Goal: Use online tool/utility: Utilize a website feature to perform a specific function

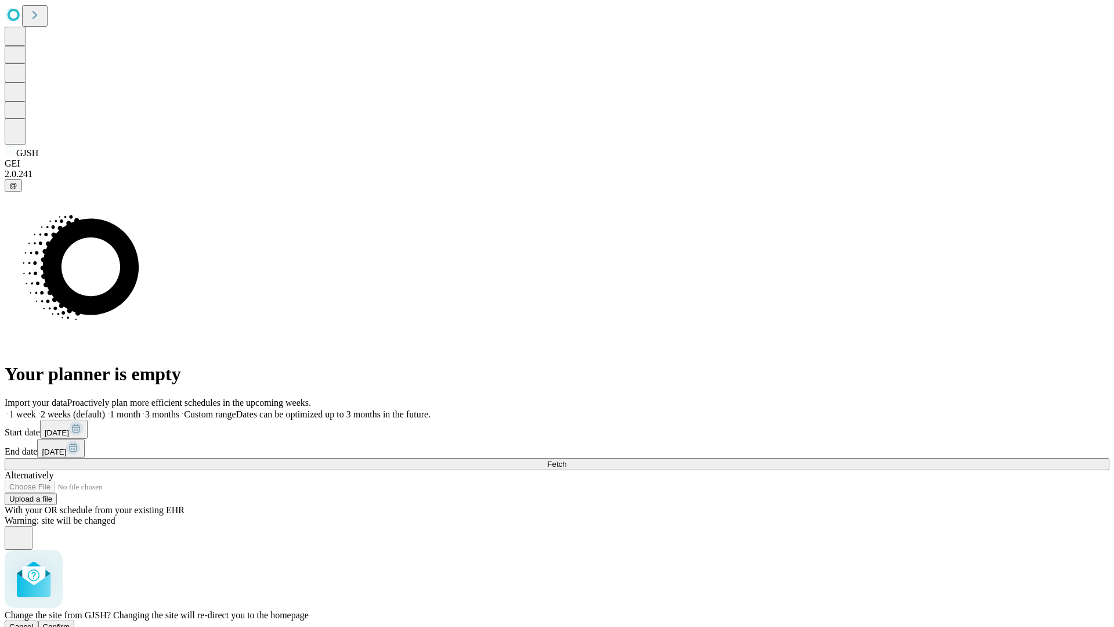
click at [70, 622] on span "Confirm" at bounding box center [56, 626] width 27 height 9
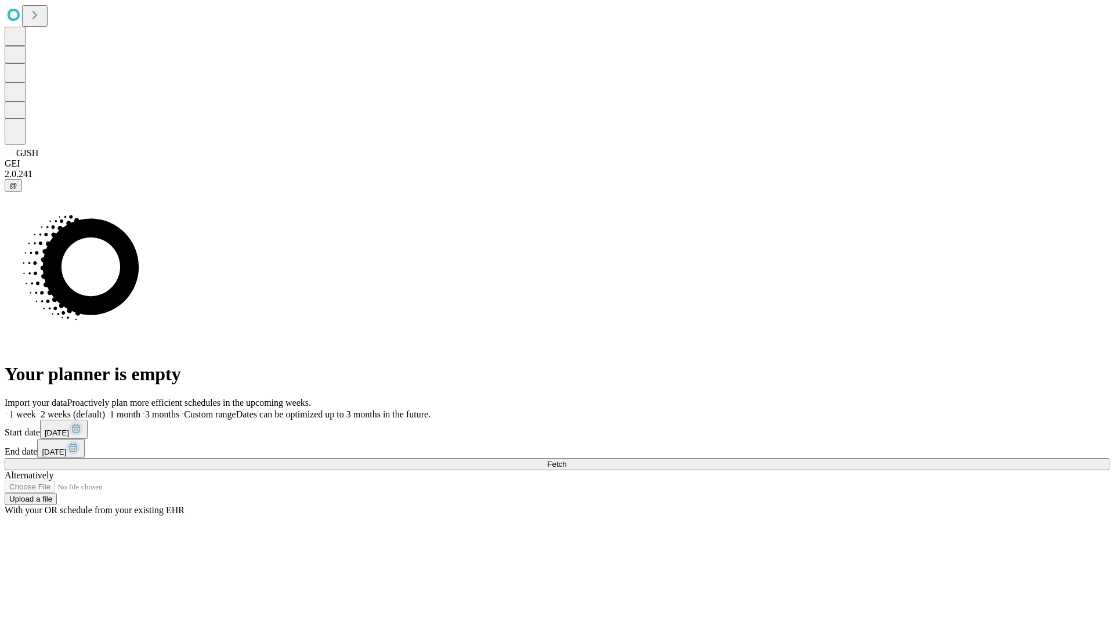
click at [36, 409] on label "1 week" at bounding box center [20, 414] width 31 height 10
click at [566, 459] on span "Fetch" at bounding box center [556, 463] width 19 height 9
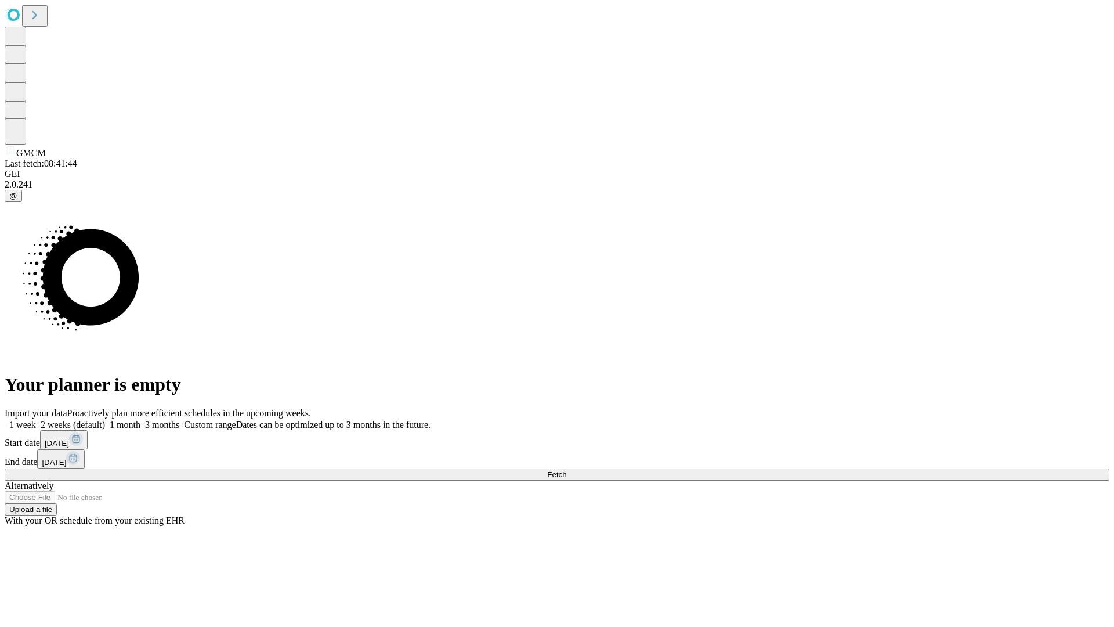
click at [36, 419] on label "1 week" at bounding box center [20, 424] width 31 height 10
click at [566, 470] on span "Fetch" at bounding box center [556, 474] width 19 height 9
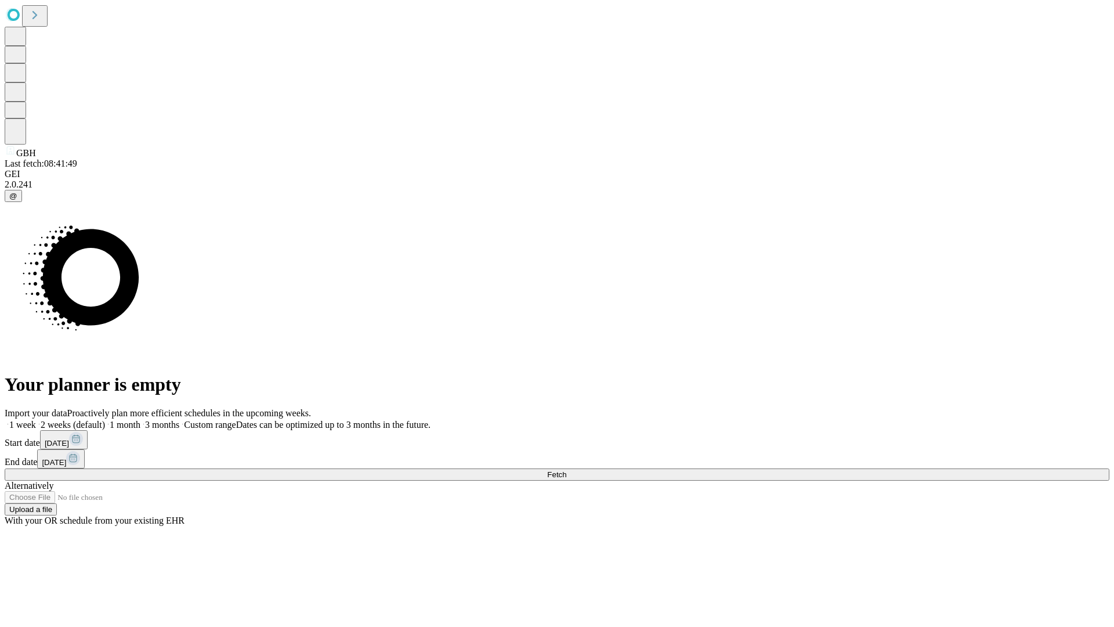
click at [36, 419] on label "1 week" at bounding box center [20, 424] width 31 height 10
click at [566, 470] on span "Fetch" at bounding box center [556, 474] width 19 height 9
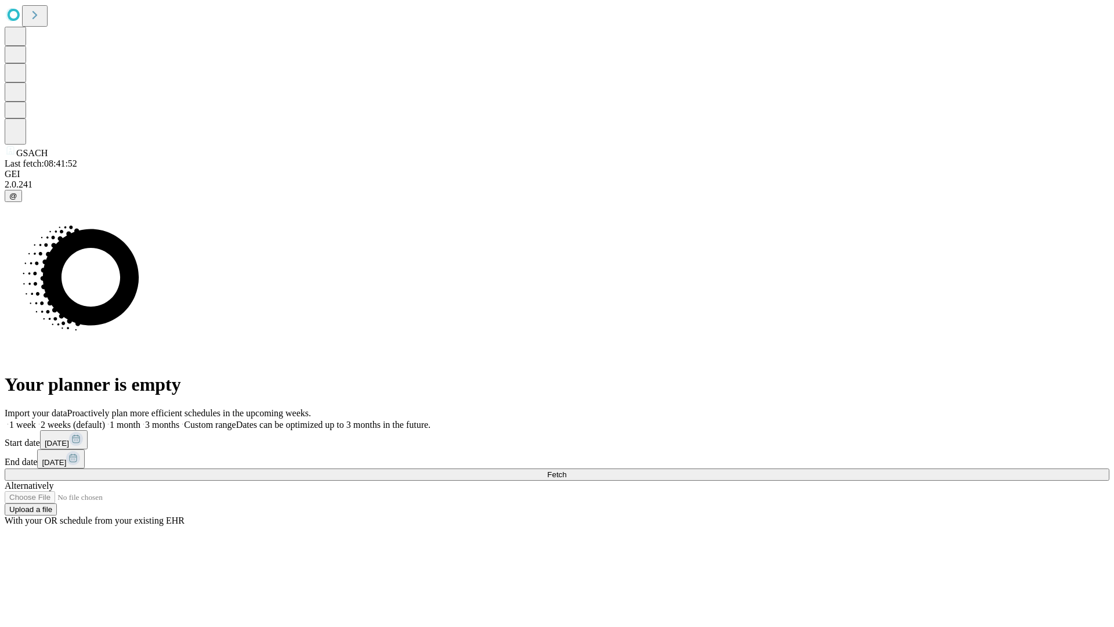
click at [36, 419] on label "1 week" at bounding box center [20, 424] width 31 height 10
click at [566, 470] on span "Fetch" at bounding box center [556, 474] width 19 height 9
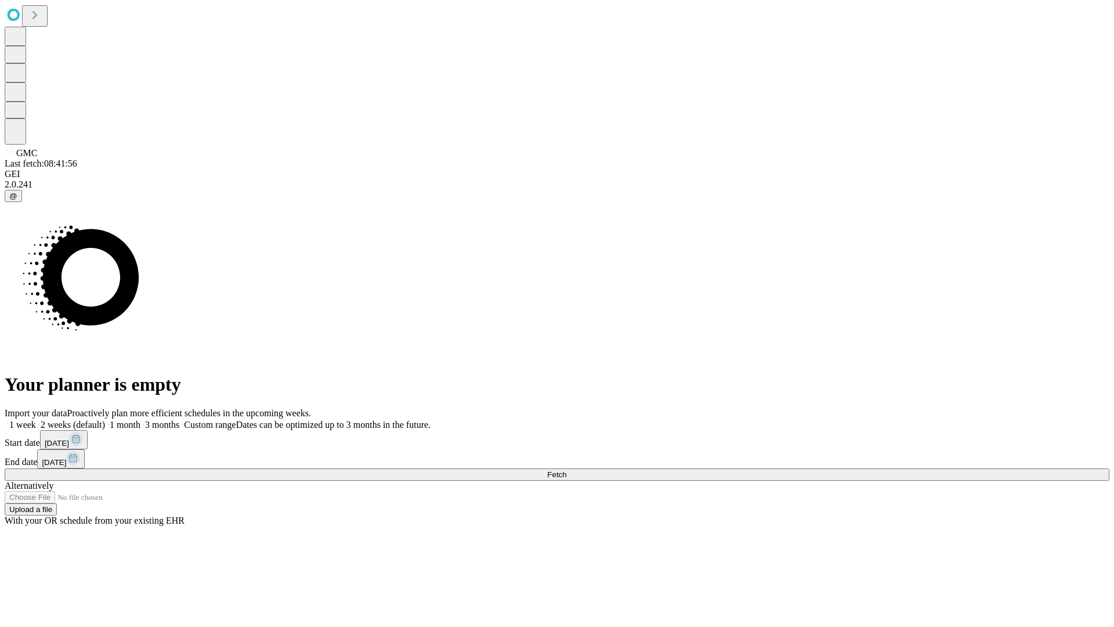
click at [36, 419] on label "1 week" at bounding box center [20, 424] width 31 height 10
click at [566, 470] on span "Fetch" at bounding box center [556, 474] width 19 height 9
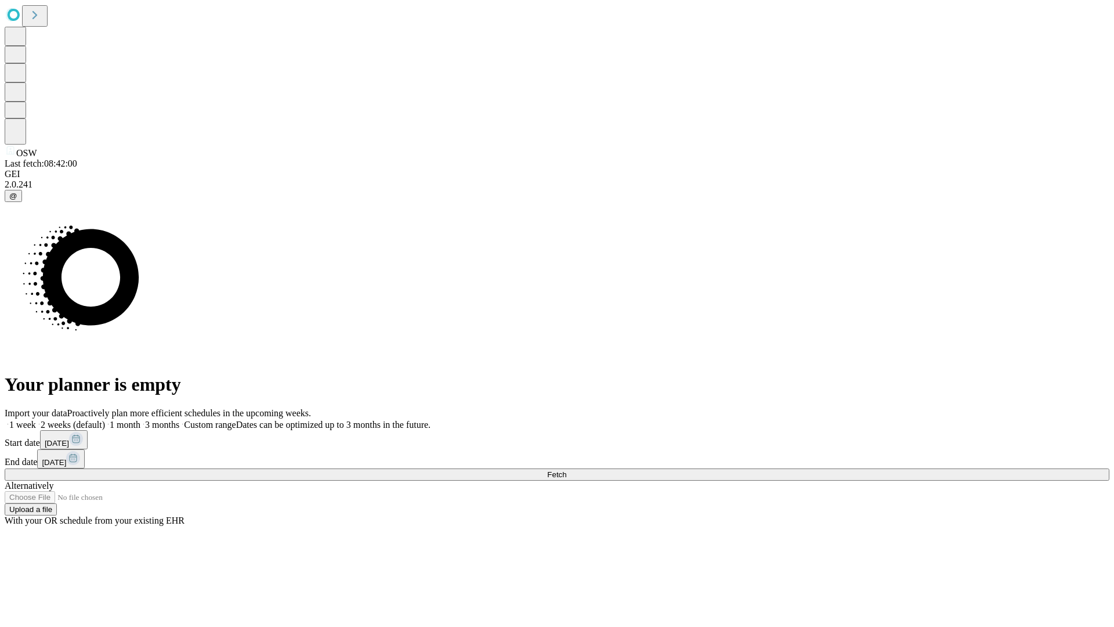
click at [36, 419] on label "1 week" at bounding box center [20, 424] width 31 height 10
click at [566, 470] on span "Fetch" at bounding box center [556, 474] width 19 height 9
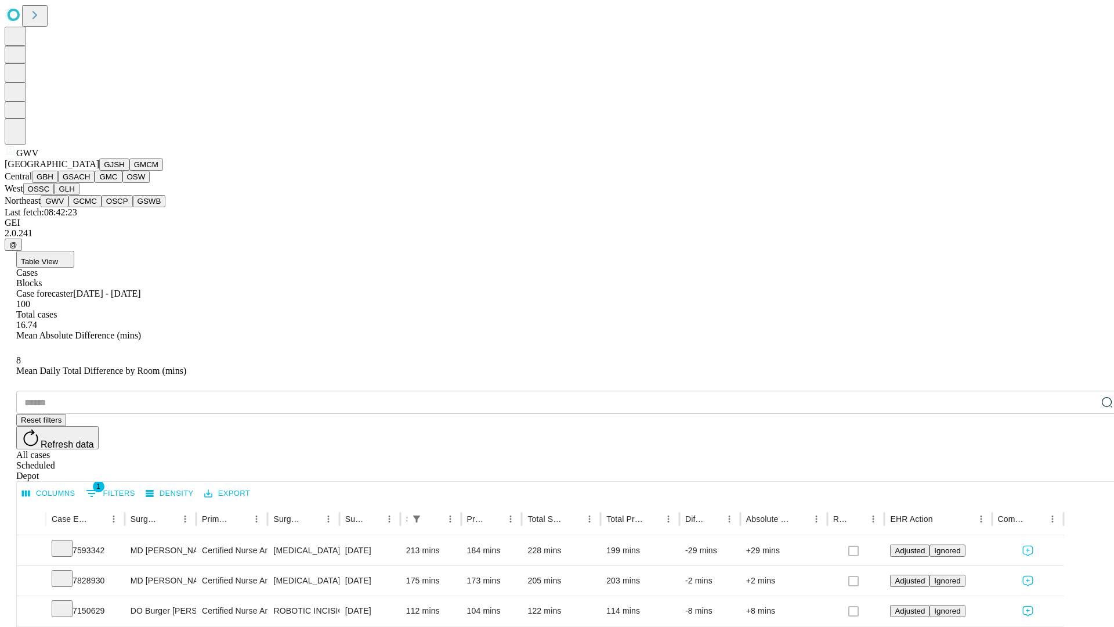
click at [90, 207] on button "GCMC" at bounding box center [84, 201] width 33 height 12
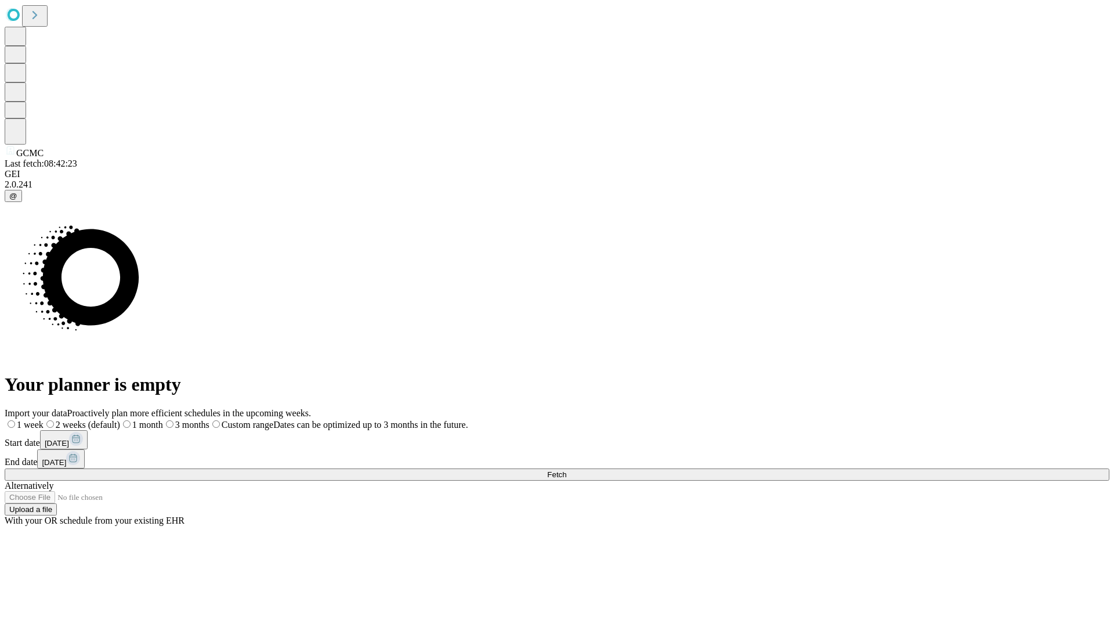
click at [44, 419] on label "1 week" at bounding box center [24, 424] width 39 height 10
click at [566, 470] on span "Fetch" at bounding box center [556, 474] width 19 height 9
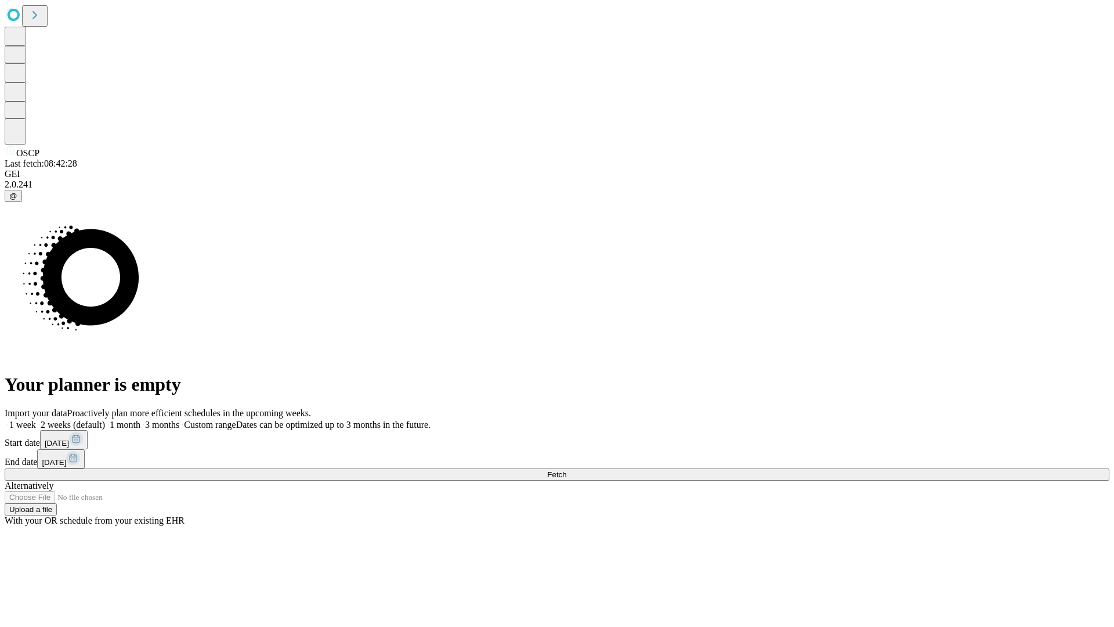
click at [36, 419] on label "1 week" at bounding box center [20, 424] width 31 height 10
click at [566, 470] on span "Fetch" at bounding box center [556, 474] width 19 height 9
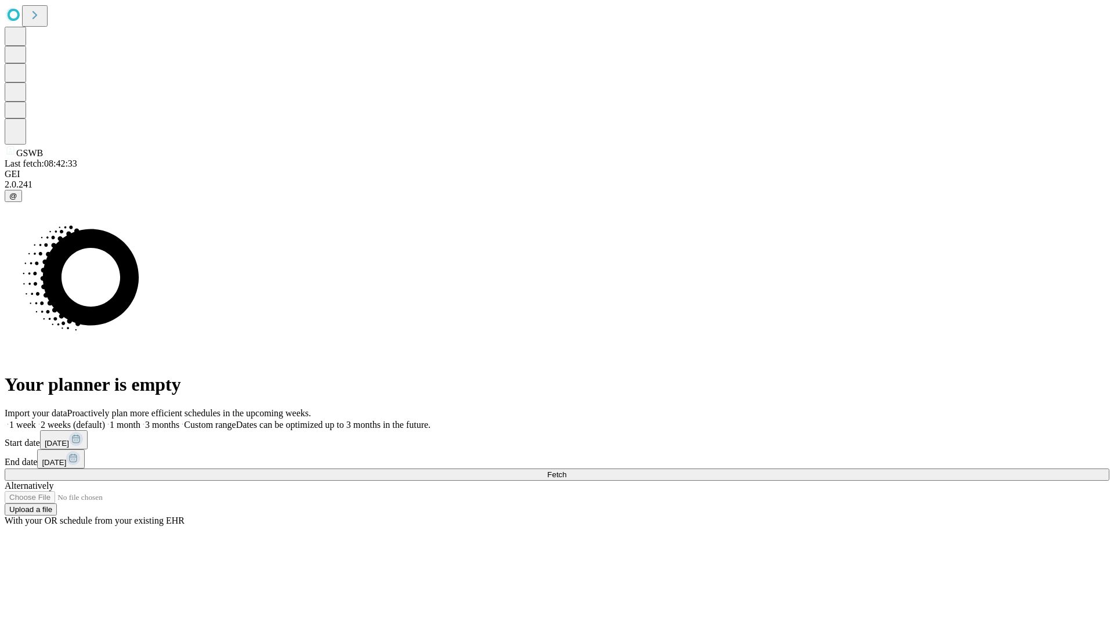
click at [36, 419] on label "1 week" at bounding box center [20, 424] width 31 height 10
click at [566, 470] on span "Fetch" at bounding box center [556, 474] width 19 height 9
